Goal: Task Accomplishment & Management: Manage account settings

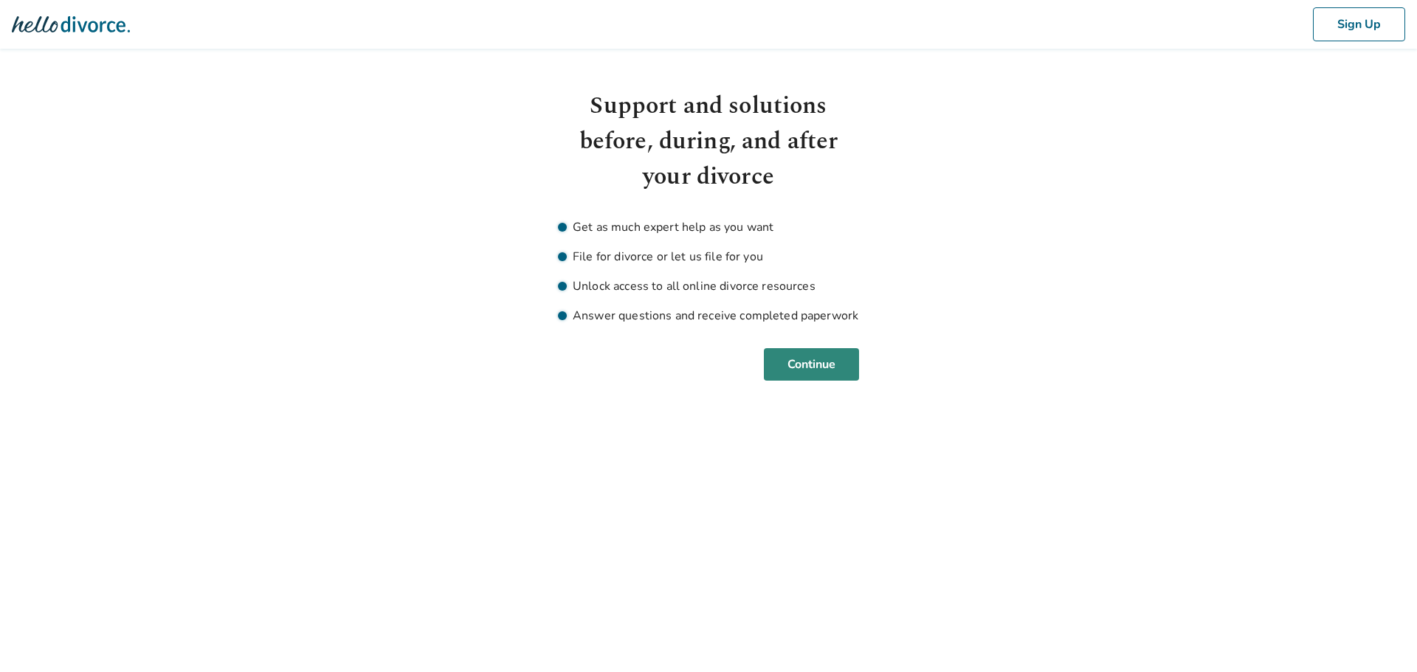
click at [817, 368] on button "Continue" at bounding box center [811, 364] width 95 height 32
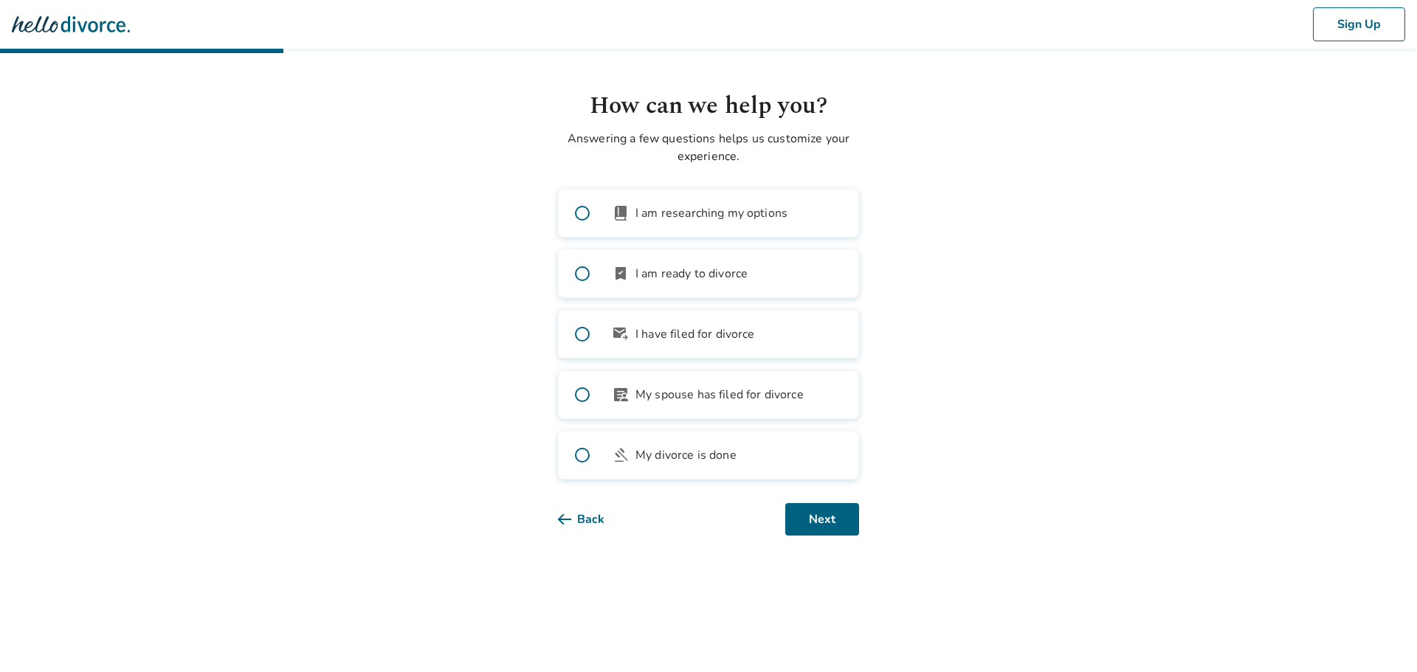
click at [1011, 88] on body "Sign Up How can we help you? Answering a few questions helps us customize your …" at bounding box center [708, 268] width 1417 height 536
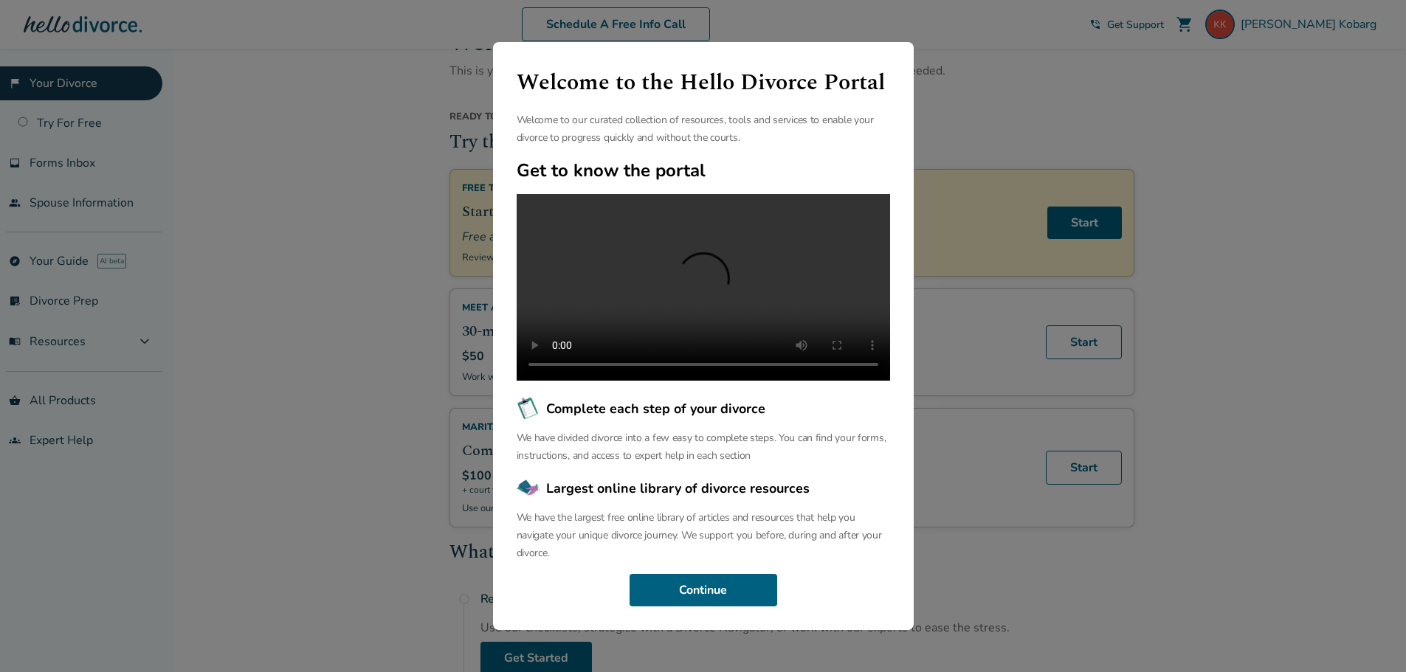
scroll to position [74, 0]
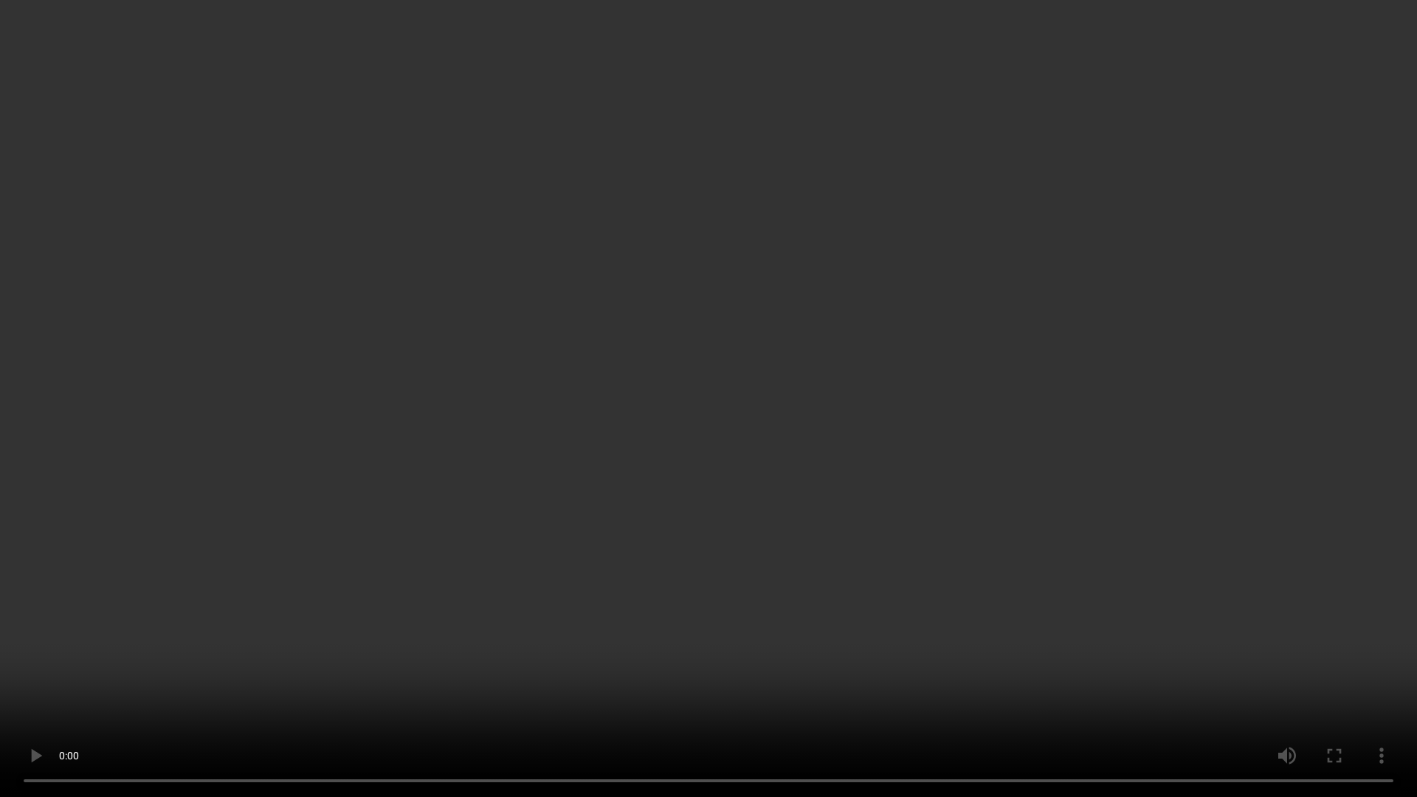
click at [1345, 209] on video at bounding box center [708, 398] width 1417 height 797
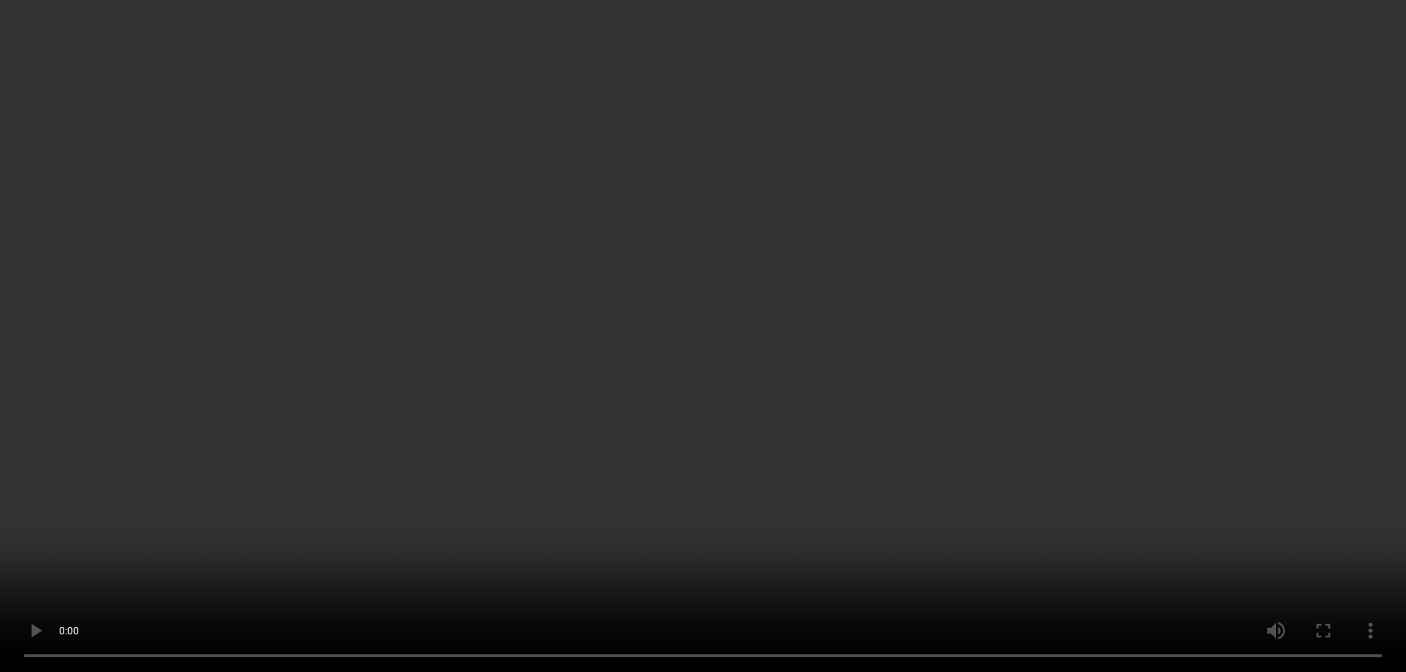
scroll to position [0, 0]
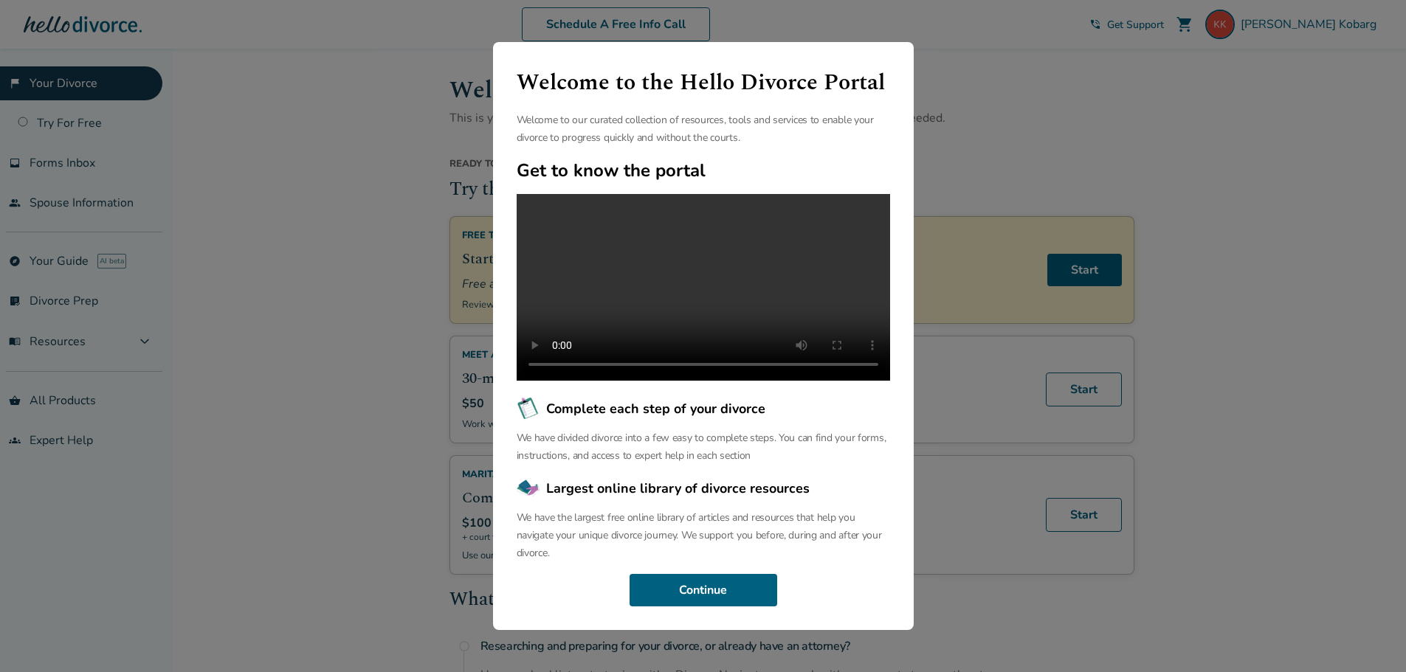
click at [1300, 221] on div "Welcome to the Hello Divorce Portal Welcome to our curated collection of resour…" at bounding box center [703, 336] width 1406 height 672
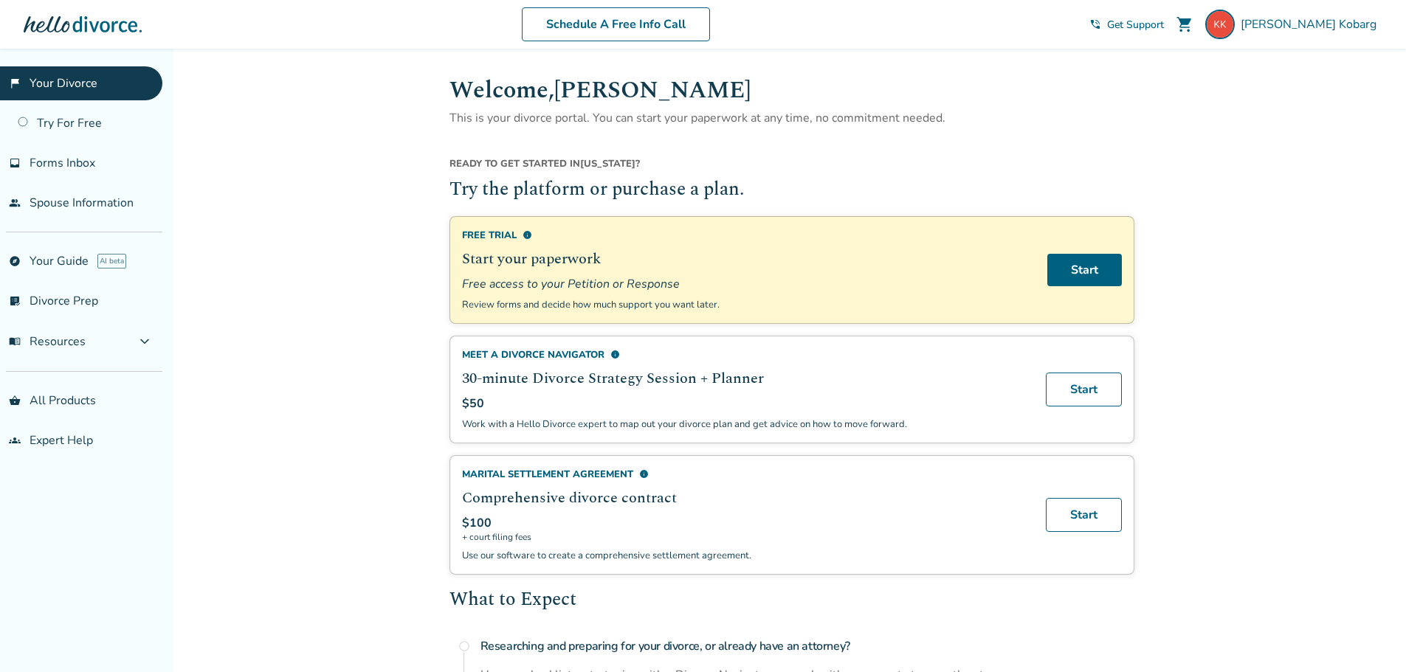
click at [1312, 22] on span "Kenneth Kobarg" at bounding box center [1312, 24] width 142 height 16
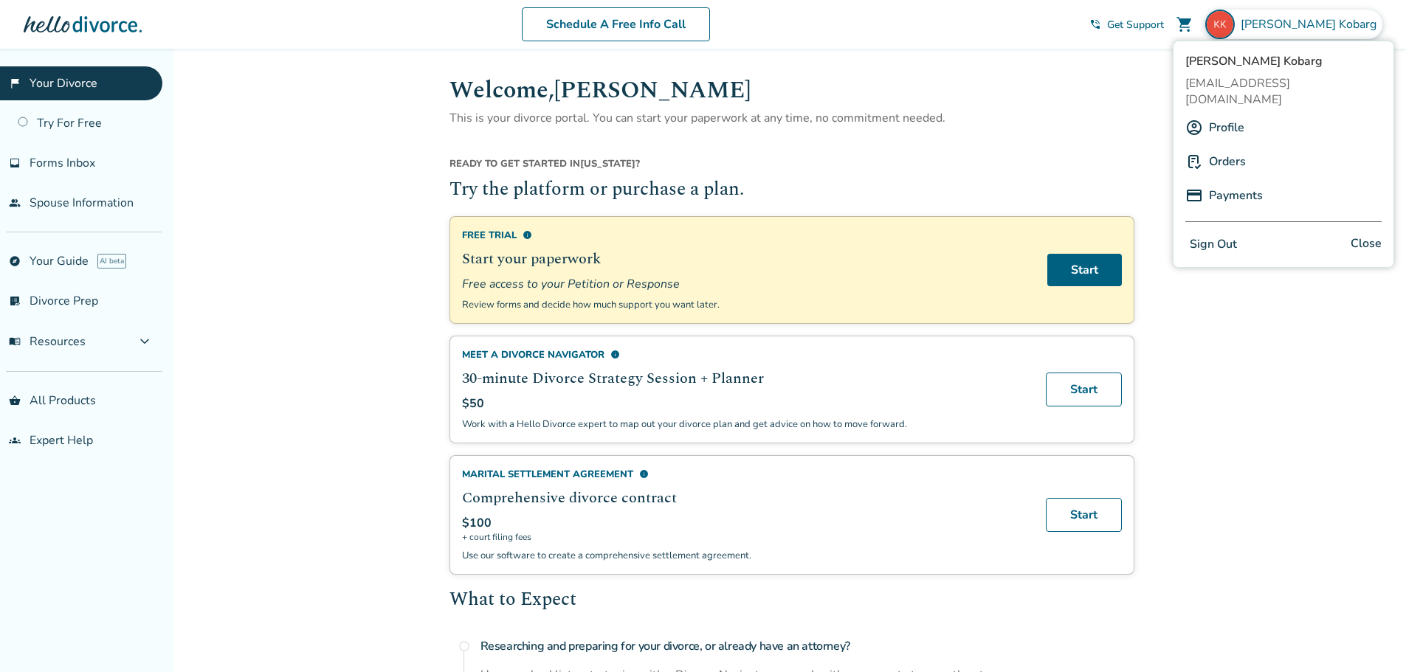
click at [1230, 234] on button "Sign Out" at bounding box center [1213, 244] width 56 height 21
